Goal: Information Seeking & Learning: Learn about a topic

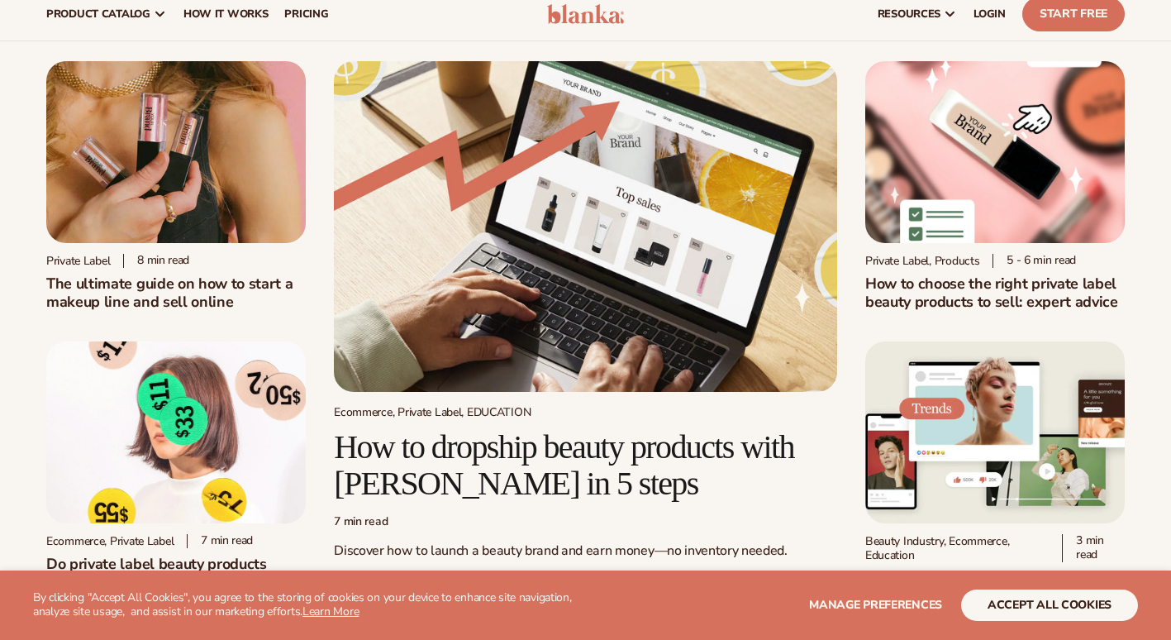
scroll to position [46, 0]
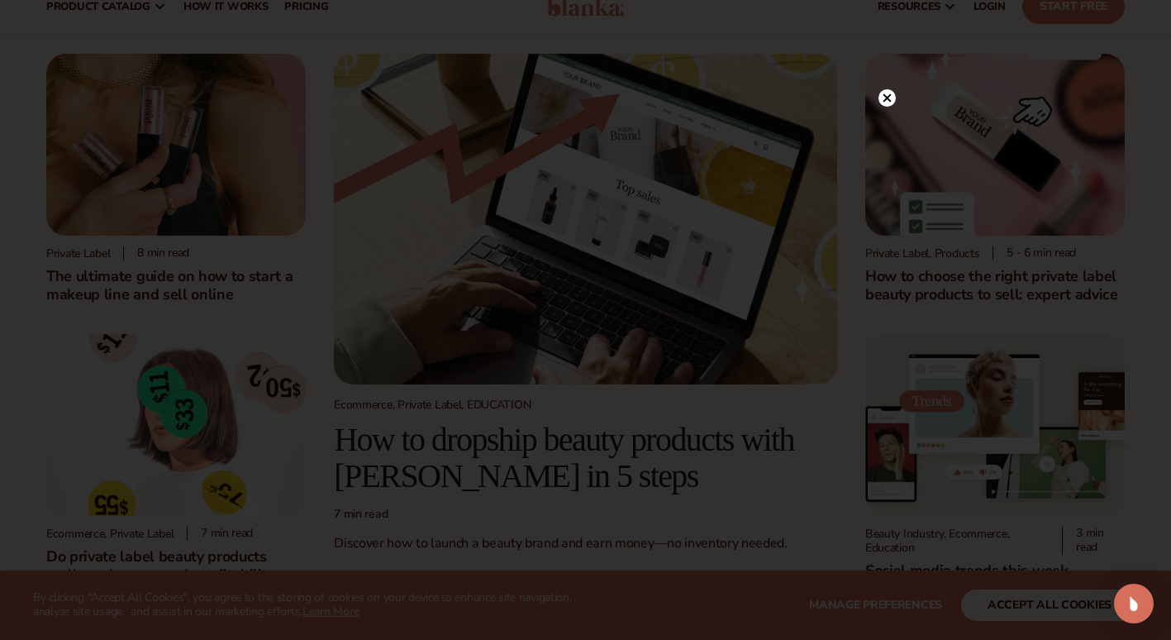
click at [887, 105] on circle at bounding box center [887, 97] width 17 height 17
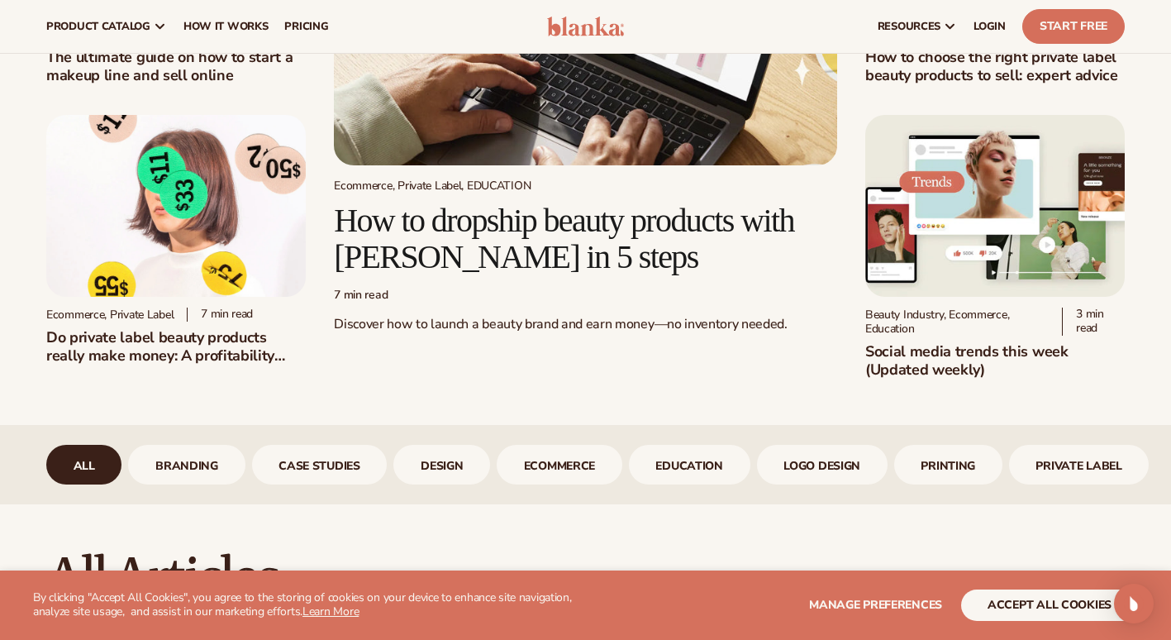
scroll to position [258, 0]
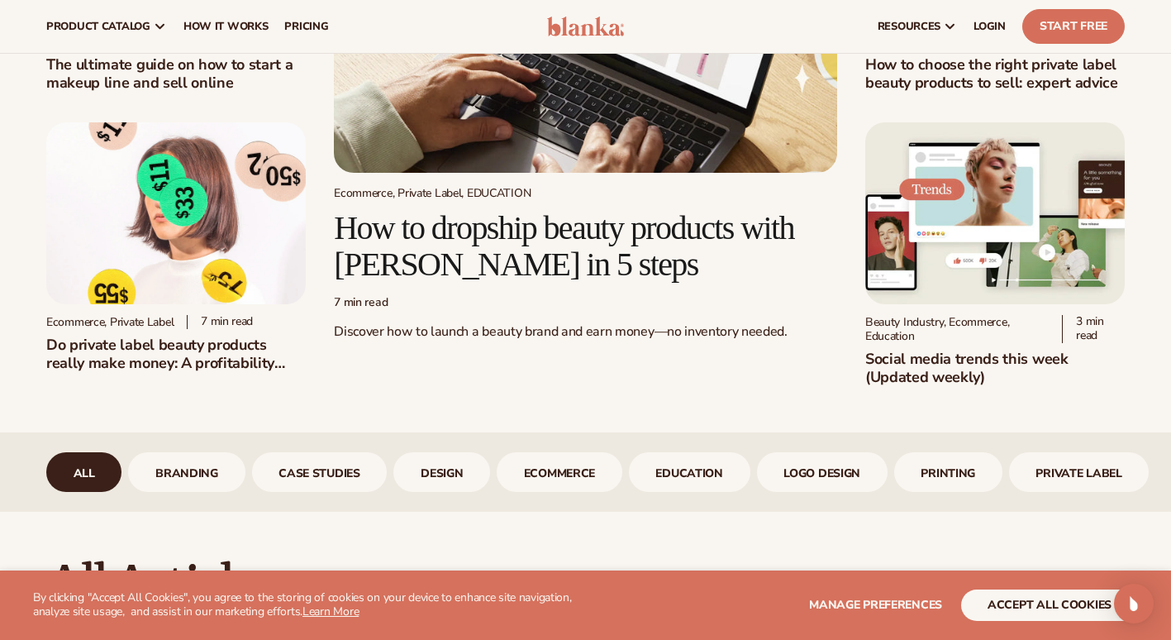
click at [941, 356] on h2 "Social media trends this week (Updated weekly)" at bounding box center [995, 368] width 260 height 36
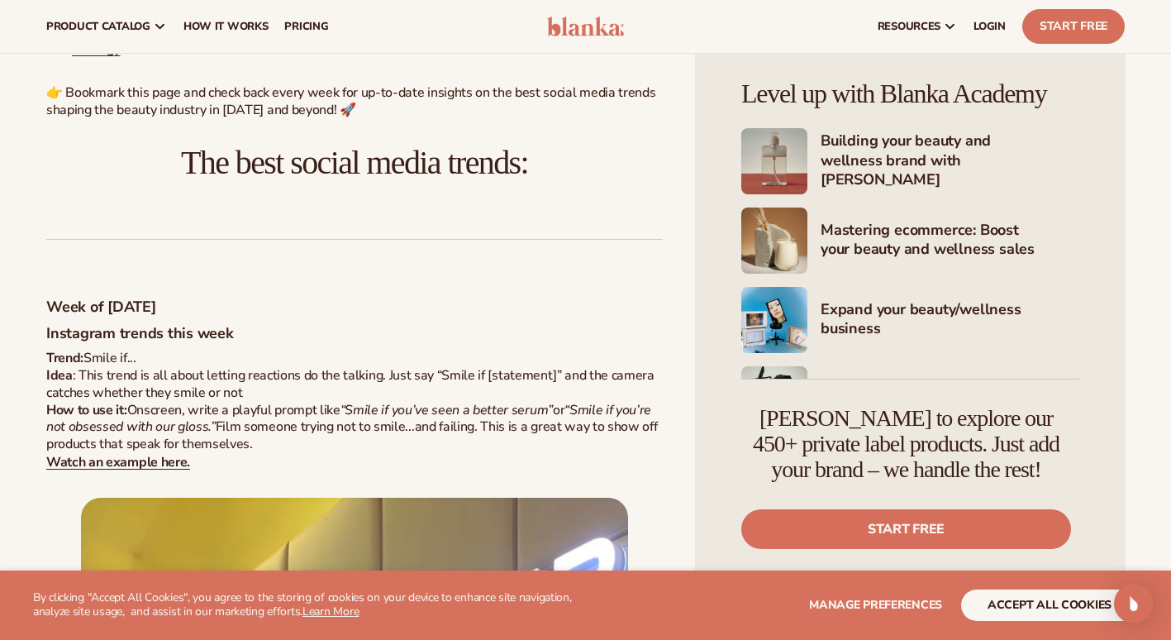
scroll to position [915, 0]
